Goal: Information Seeking & Learning: Understand process/instructions

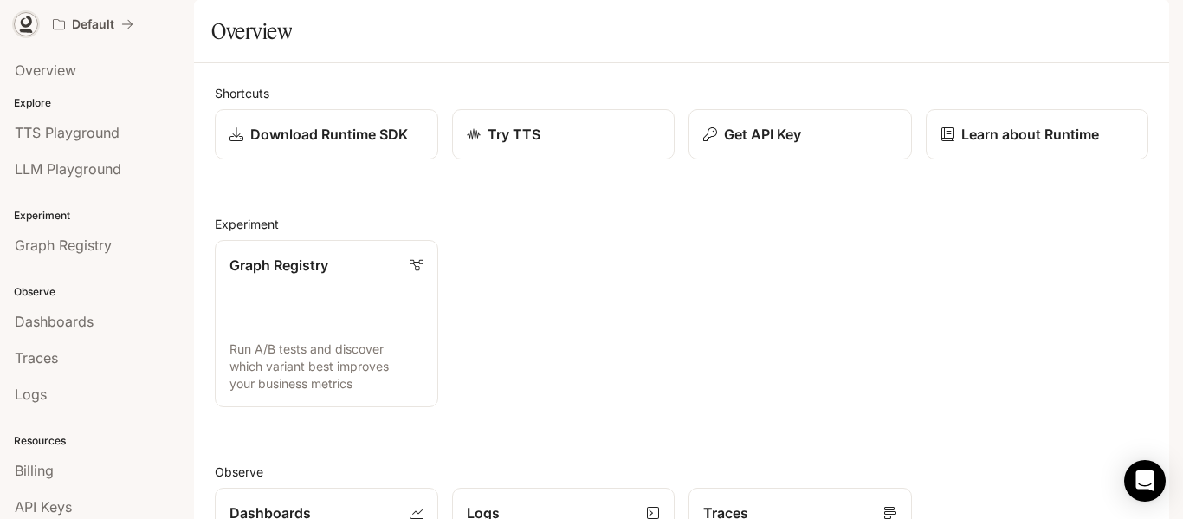
click at [36, 29] on link at bounding box center [26, 24] width 24 height 24
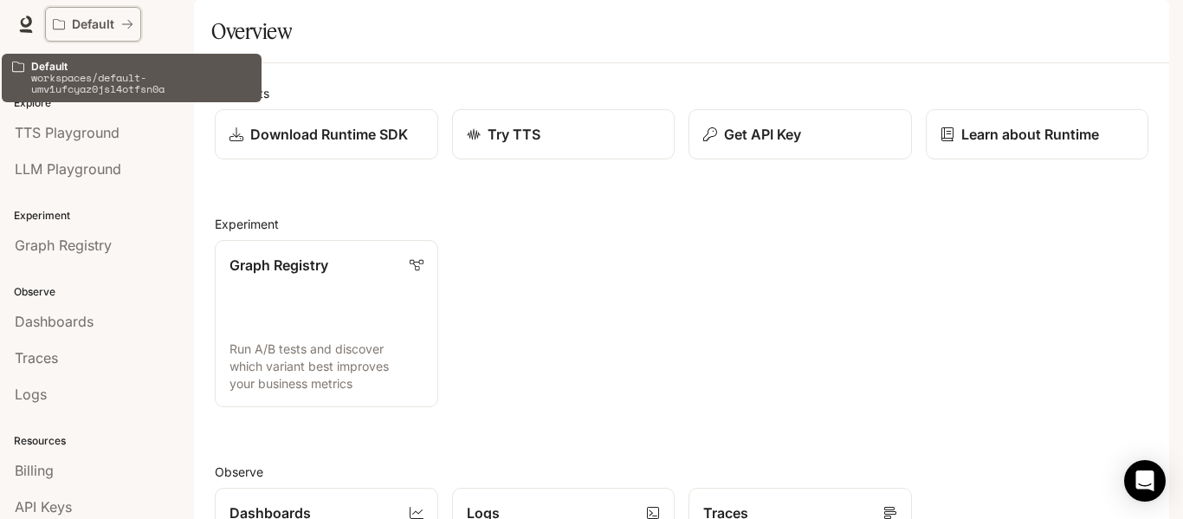
click at [83, 20] on p "Default" at bounding box center [93, 24] width 42 height 15
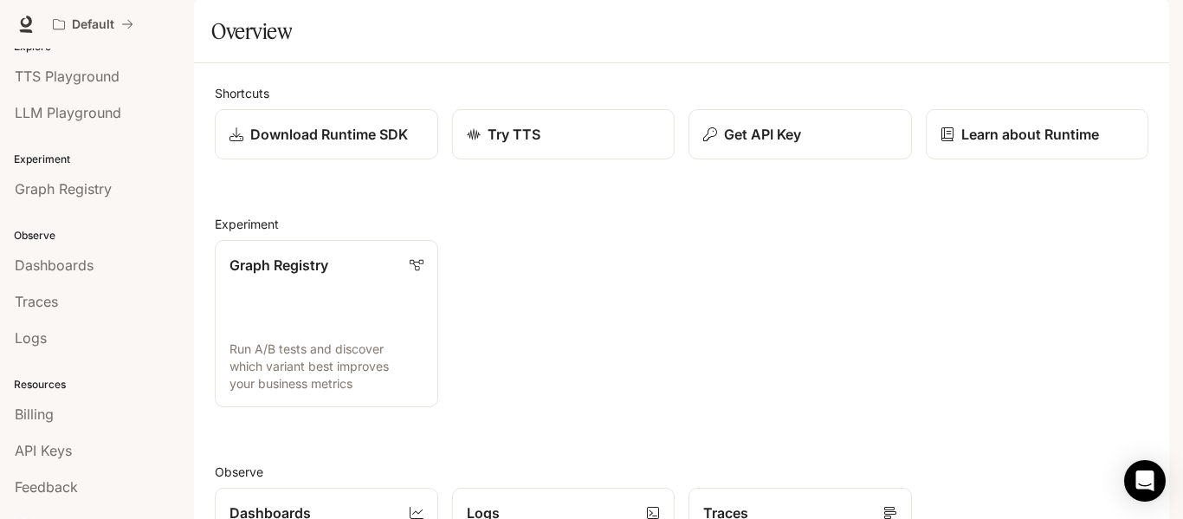
scroll to position [81, 0]
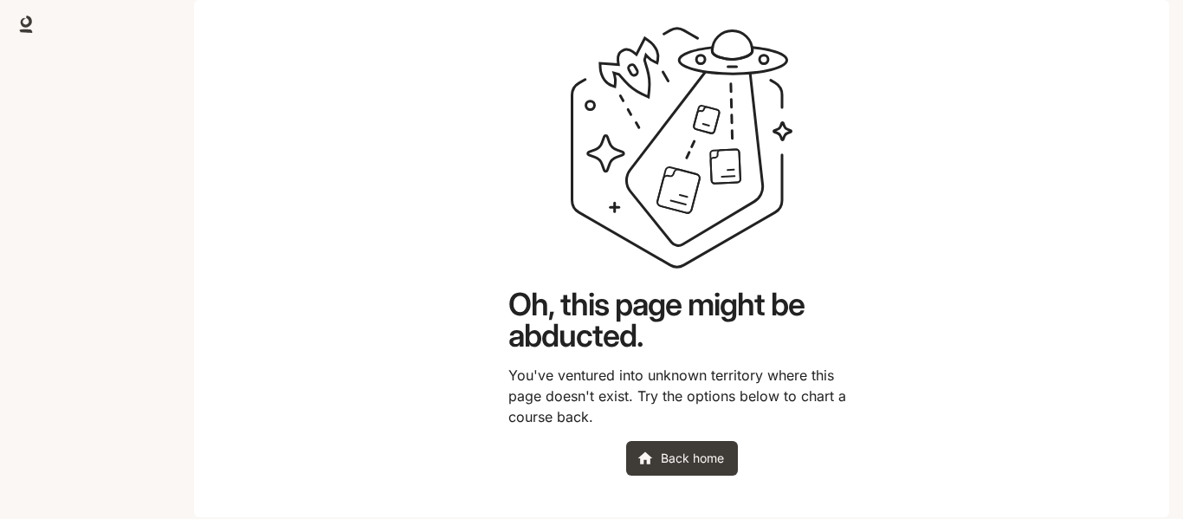
click at [1028, 264] on main "Oh, this page might be abducted. You've ventured into unknown territory where t…" at bounding box center [681, 258] width 975 height 517
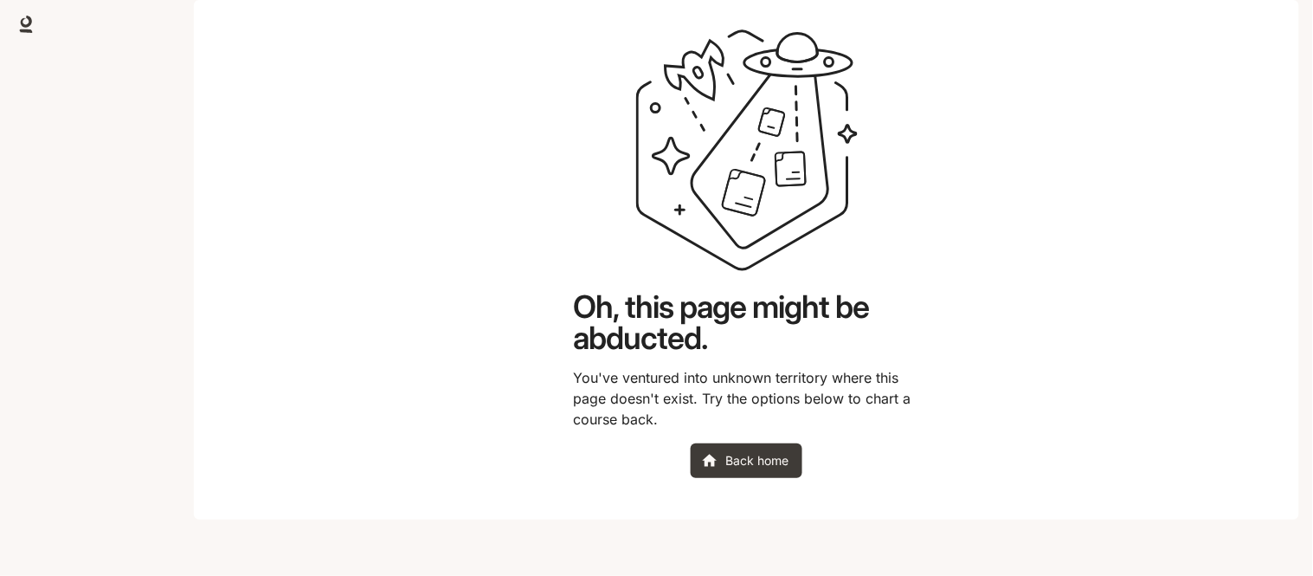
drag, startPoint x: 1171, startPoint y: 3, endPoint x: 783, endPoint y: 495, distance: 627.6
click at [783, 478] on link "Back home" at bounding box center [747, 460] width 112 height 35
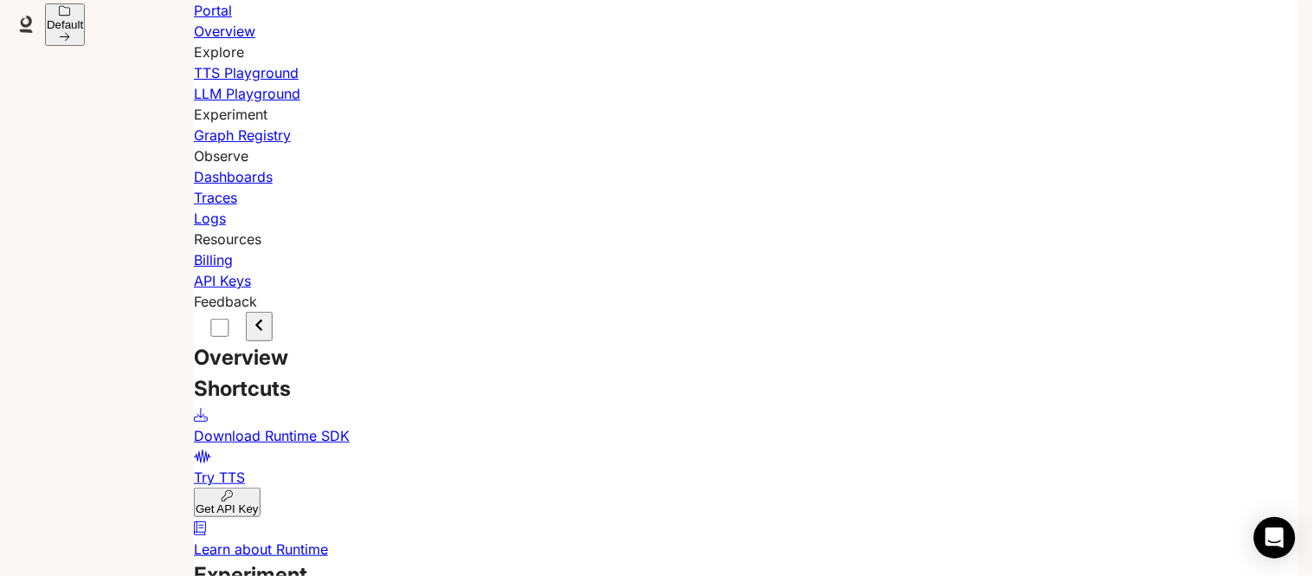
scroll to position [26, 0]
drag, startPoint x: 1313, startPoint y: 2, endPoint x: 946, endPoint y: 74, distance: 373.2
click at [885, 342] on section "Overview" at bounding box center [747, 357] width 1106 height 31
click at [1054, 22] on span "Runtime" at bounding box center [1028, 24] width 52 height 17
click at [1182, 27] on span "Documentation" at bounding box center [1201, 24] width 99 height 17
